Goal: Check status: Check status

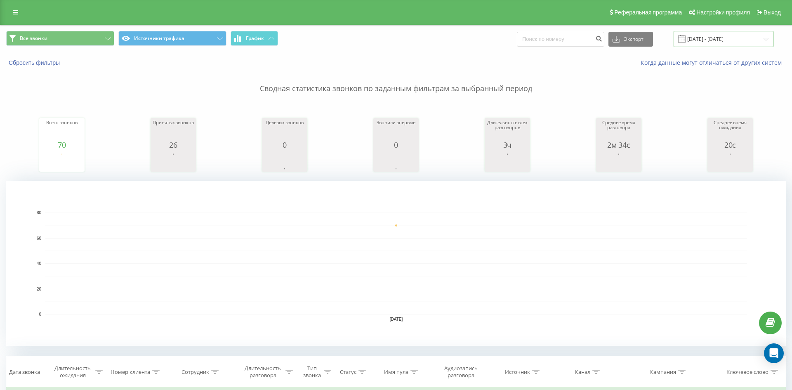
click at [736, 38] on input "21.08.2025 - 21.08.2025" at bounding box center [723, 39] width 100 height 16
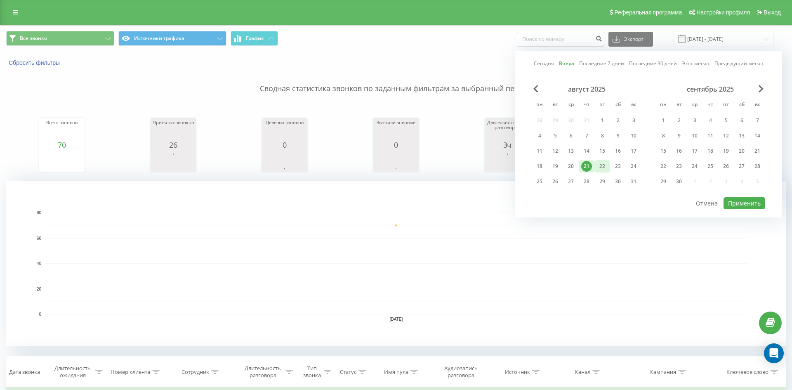
click at [605, 167] on div "22" at bounding box center [602, 166] width 11 height 11
click at [730, 204] on button "Применить" at bounding box center [744, 203] width 42 height 12
type input "[DATE] - [DATE]"
